Goal: Information Seeking & Learning: Learn about a topic

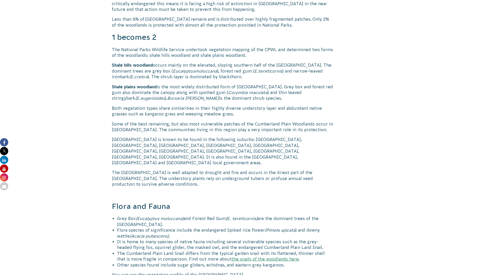
scroll to position [387, 0]
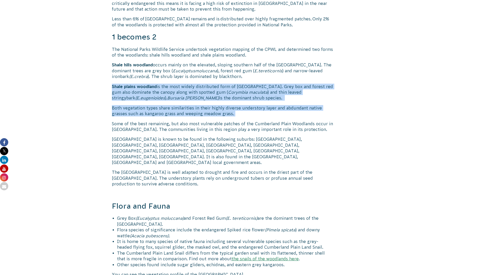
drag, startPoint x: 103, startPoint y: 83, endPoint x: 261, endPoint y: 113, distance: 160.6
click at [261, 113] on div "The Cumberland Plain Woodlands are a very special and unique landscape, in West…" at bounding box center [245, 267] width 287 height 1112
copy div "Shale plains woodland is the most widely distributed form of Cumberland Plain W…"
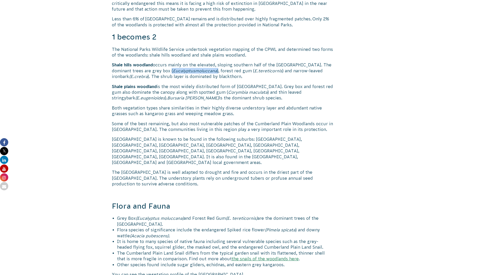
drag, startPoint x: 219, startPoint y: 69, endPoint x: 170, endPoint y: 71, distance: 48.2
click at [170, 71] on p "Shale hills woodland occurs mainly on the elevated, sloping southern half of th…" at bounding box center [222, 70] width 221 height 17
copy p "( Eucalyptus moluccana )"
drag, startPoint x: 252, startPoint y: 71, endPoint x: 284, endPoint y: 73, distance: 31.3
click at [284, 73] on p "Shale hills woodland occurs mainly on the elevated, sloping southern half of th…" at bounding box center [222, 70] width 221 height 17
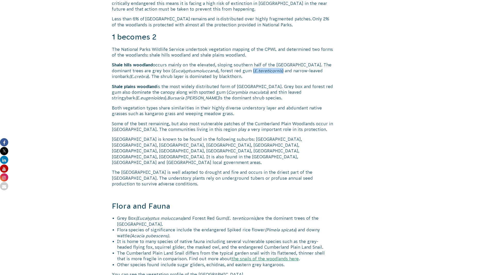
copy p "( E. tereticornis )"
click at [248, 94] on span "orymbia" at bounding box center [239, 92] width 16 height 5
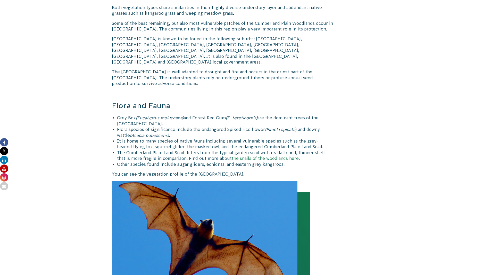
scroll to position [516, 0]
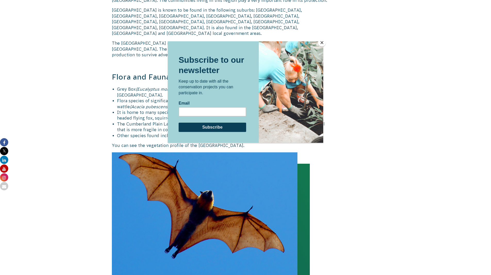
click at [324, 44] on button "Close" at bounding box center [322, 43] width 8 height 8
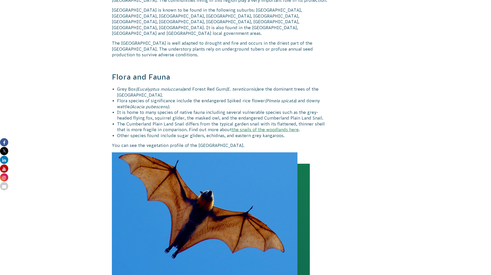
click at [408, 118] on body "About Us Our Priorities Reconciliation Impact Our Board Our People Careers CVA …" at bounding box center [245, 223] width 491 height 1479
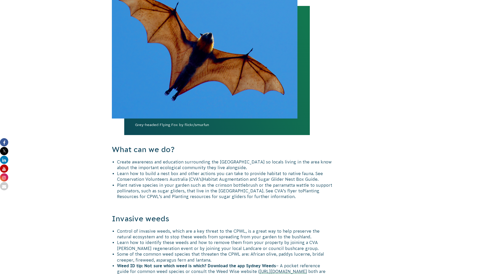
scroll to position [748, 0]
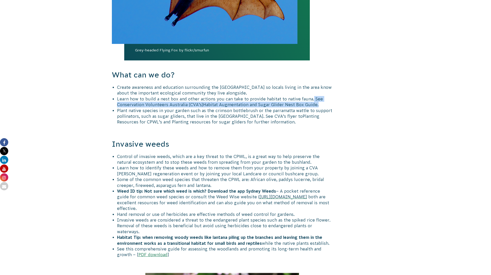
drag, startPoint x: 312, startPoint y: 86, endPoint x: 318, endPoint y: 94, distance: 9.5
click at [318, 96] on li "Learn how to build a nest box and other actions you can take to provide habitat…" at bounding box center [225, 102] width 216 height 12
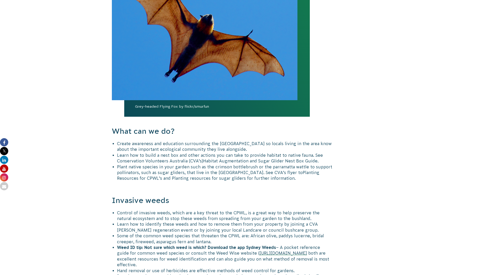
scroll to position [694, 0]
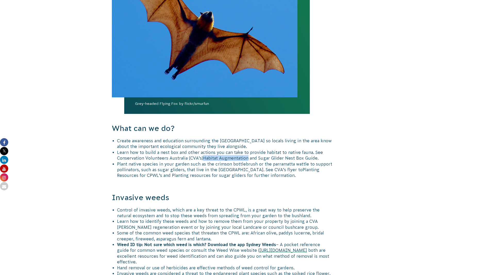
drag, startPoint x: 207, startPoint y: 146, endPoint x: 248, endPoint y: 147, distance: 41.3
click at [248, 155] on span "Habitat Augmentation and Sugar Glider Nest Box Guide." at bounding box center [260, 157] width 115 height 5
drag, startPoint x: 317, startPoint y: 158, endPoint x: 138, endPoint y: 162, distance: 179.0
click at [138, 167] on span "Planting Resources for CPWL’s and Planting resources for sugar gliders for furt…" at bounding box center [218, 172] width 202 height 10
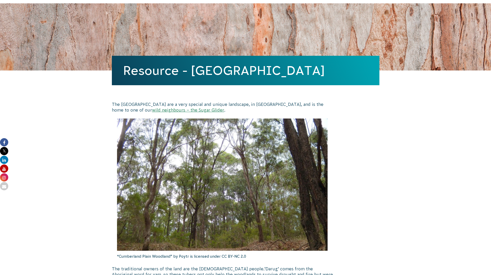
scroll to position [0, 0]
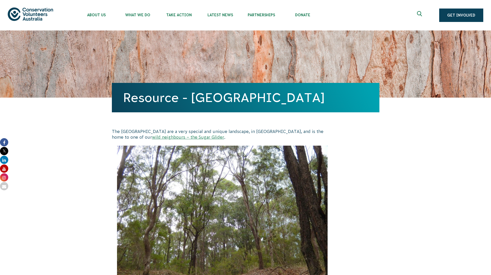
click at [419, 14] on icon "Expand search box" at bounding box center [420, 15] width 6 height 8
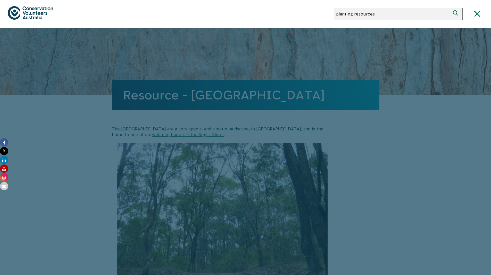
type input "planting resources"
click at [450, 8] on button "Search" at bounding box center [456, 14] width 12 height 12
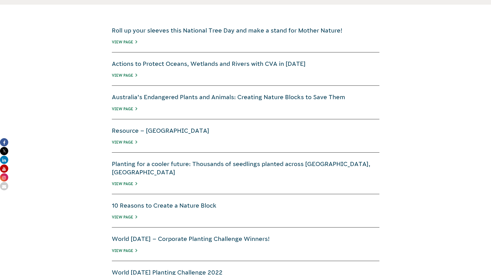
scroll to position [206, 0]
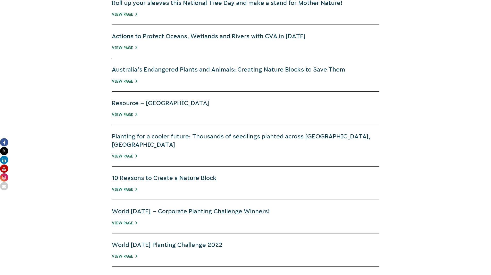
click at [182, 104] on link "Resource – Cumberland Plain Woodlands" at bounding box center [160, 103] width 97 height 7
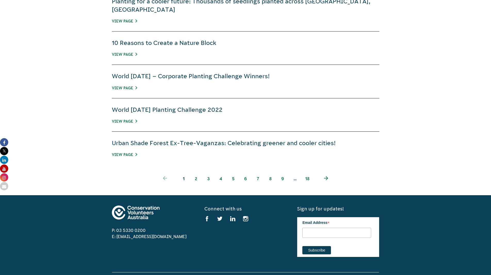
scroll to position [361, 0]
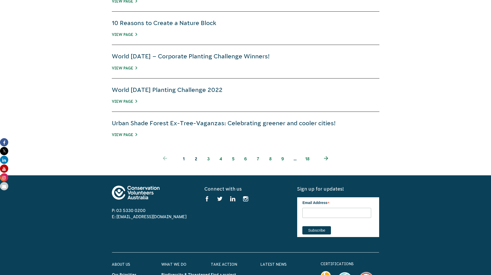
click at [195, 152] on link "2" at bounding box center [196, 158] width 12 height 12
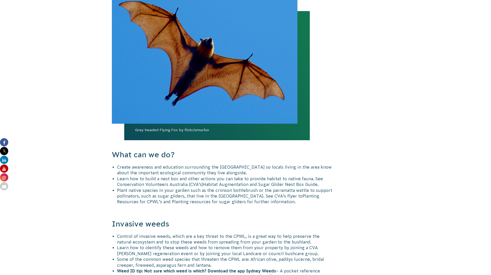
scroll to position [619, 0]
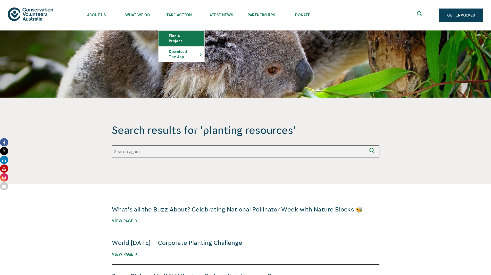
click at [187, 34] on link "Find a project" at bounding box center [182, 38] width 46 height 15
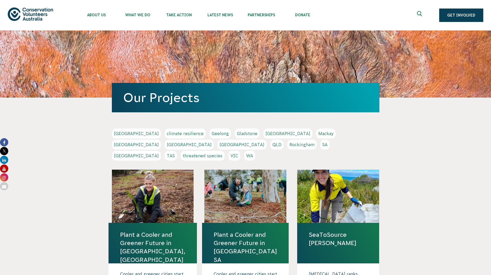
click at [214, 139] on link "NSW" at bounding box center [189, 144] width 49 height 10
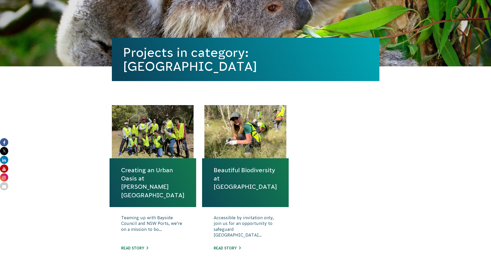
scroll to position [103, 0]
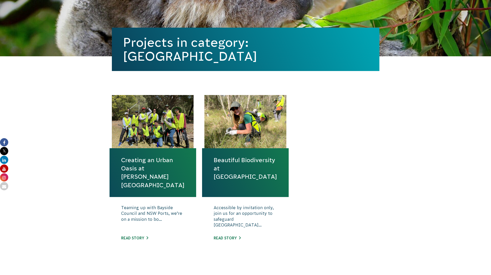
click at [159, 171] on link "Creating an Urban Oasis at [PERSON_NAME][GEOGRAPHIC_DATA]" at bounding box center [152, 172] width 63 height 33
